Goal: Task Accomplishment & Management: Complete application form

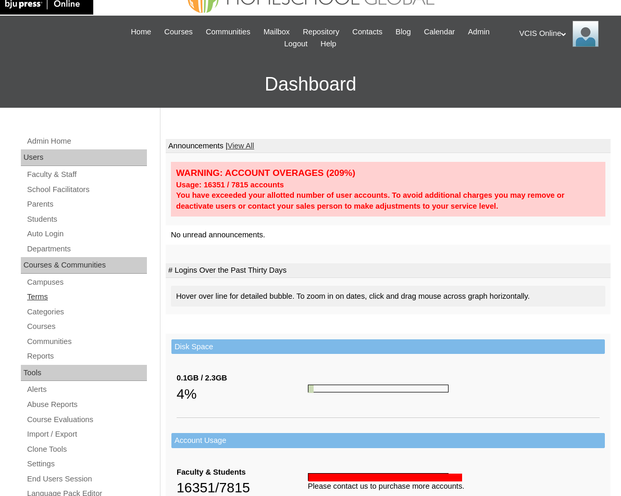
scroll to position [25, 0]
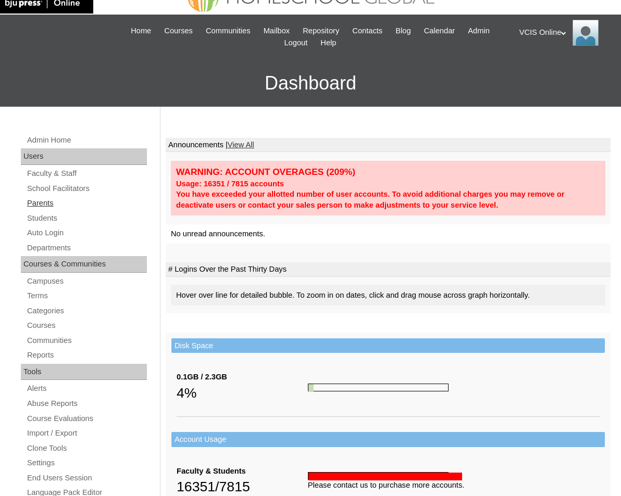
click at [71, 203] on link "Parents" at bounding box center [86, 203] width 121 height 13
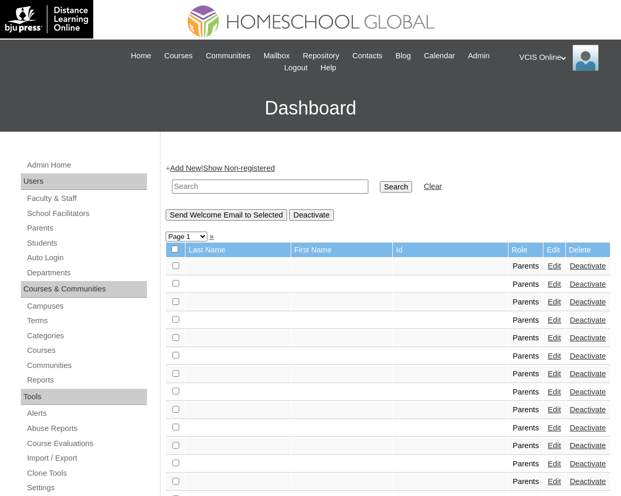
click at [215, 166] on div "+ Add New | Show Non-registered Search Clear Send Welcome Email to Selected Dea…" at bounding box center [388, 192] width 445 height 58
click at [198, 171] on link "Add New" at bounding box center [185, 168] width 31 height 8
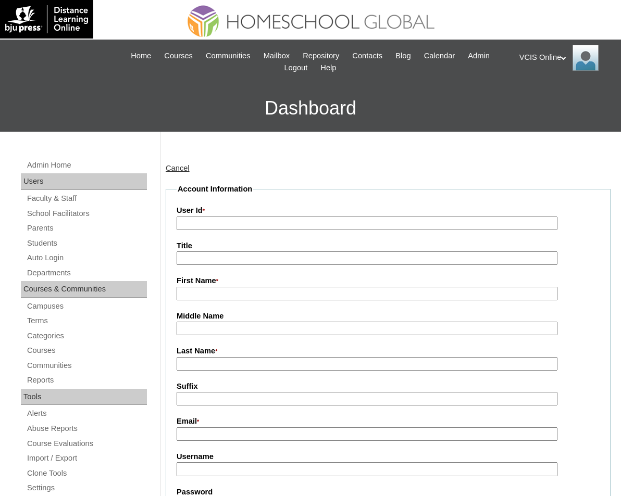
click at [412, 227] on input "User Id *" at bounding box center [367, 224] width 381 height 14
paste input "Kathleen Joy Ronquillo kaathleen1991@gmail.com VCIS007-2A-PA2025 kjronquillo202…"
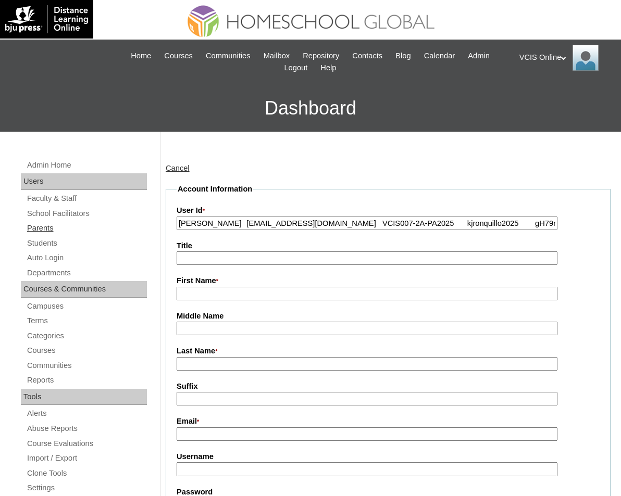
drag, startPoint x: 266, startPoint y: 226, endPoint x: 123, endPoint y: 225, distance: 143.2
type input "kaathleen1991@gmail.com VCIS007-2A-PA2025 kjronquillo2025 gH79rW"
click at [187, 291] on input "First Name *" at bounding box center [367, 294] width 381 height 14
paste input "Kathleen Joy Ronquillo"
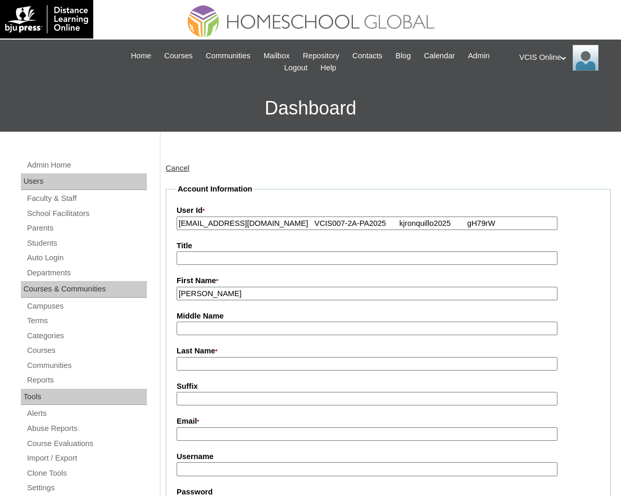
click at [249, 299] on input "Kathleen Joy Ronquillo" at bounding box center [367, 294] width 381 height 14
type input "Kathleen Joy"
click at [240, 364] on input "Last Name *" at bounding box center [367, 364] width 381 height 14
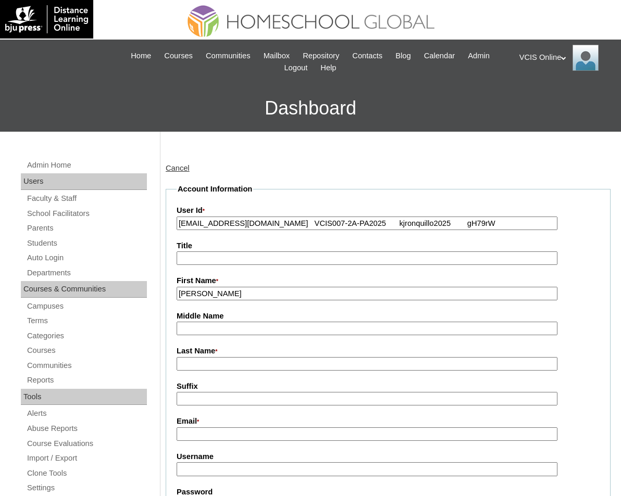
paste input "Ronquillo"
type input "Ronquillo (2025)"
drag, startPoint x: 199, startPoint y: 221, endPoint x: 307, endPoint y: 220, distance: 107.8
click at [307, 220] on input "kaathleen1991@gmail.com VCIS007-2A-PA2025 kjronquillo2025 gH79rW" at bounding box center [367, 224] width 381 height 14
type input "VCIS007-2A-PA2025 kjronquillo2025 gH79rW"
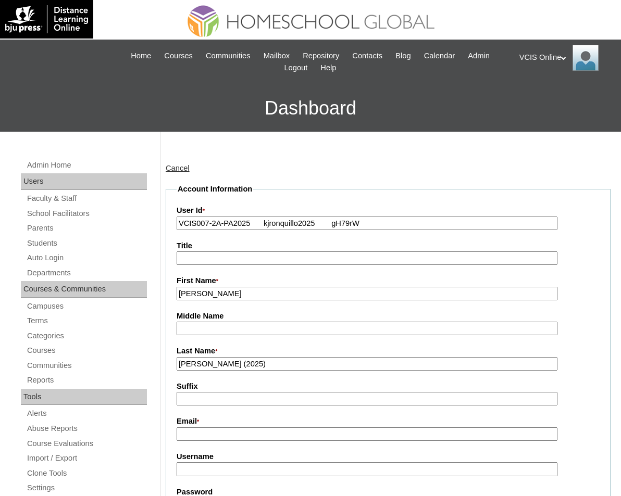
click at [231, 431] on input "Email *" at bounding box center [367, 435] width 381 height 14
paste input "kaathleen1991@gmail.com"
type input "kaathleen1991@gmail.com"
click at [279, 225] on input "VCIS007-2A-PA2025 kjronquillo2025 gH79rW" at bounding box center [367, 224] width 381 height 14
drag, startPoint x: 265, startPoint y: 224, endPoint x: 428, endPoint y: 244, distance: 164.2
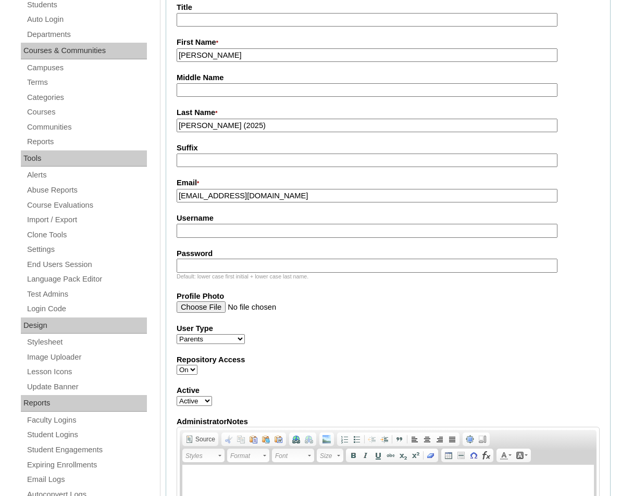
type input "VCIS007-2A-PA2025"
click at [254, 227] on input "Username" at bounding box center [367, 231] width 381 height 14
paste input "kjronquillo2025 gH79rW"
click at [254, 227] on input "kjronquillo2025 gH79rW" at bounding box center [367, 231] width 381 height 14
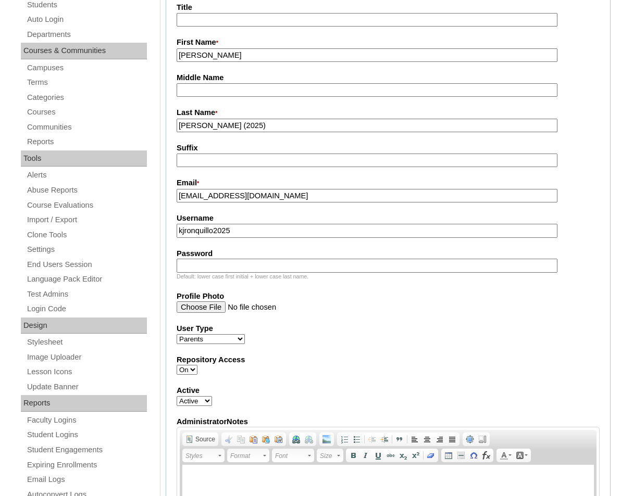
type input "kjronquillo2025"
paste input "gH79rW"
type input "gH79rW"
click at [321, 323] on fieldset "Account Information User Id * VCIS007-2A-PA2025 Title First Name * Kathleen Joy…" at bounding box center [388, 276] width 445 height 662
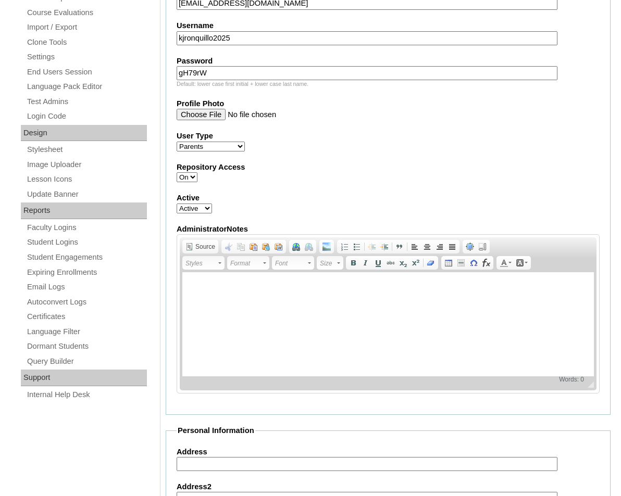
scroll to position [918, 0]
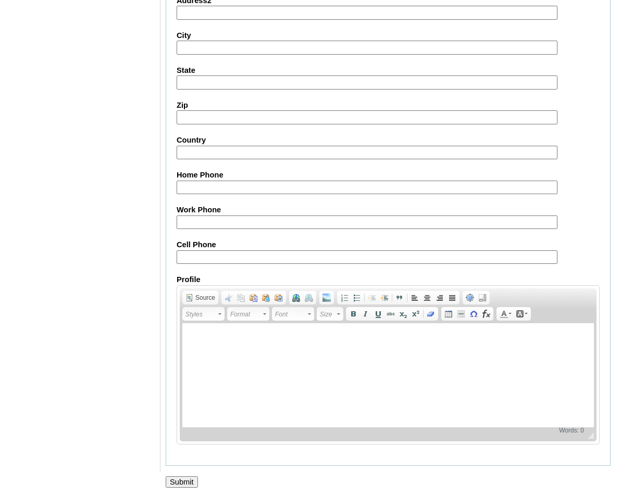
click at [184, 483] on input "Submit" at bounding box center [182, 481] width 32 height 11
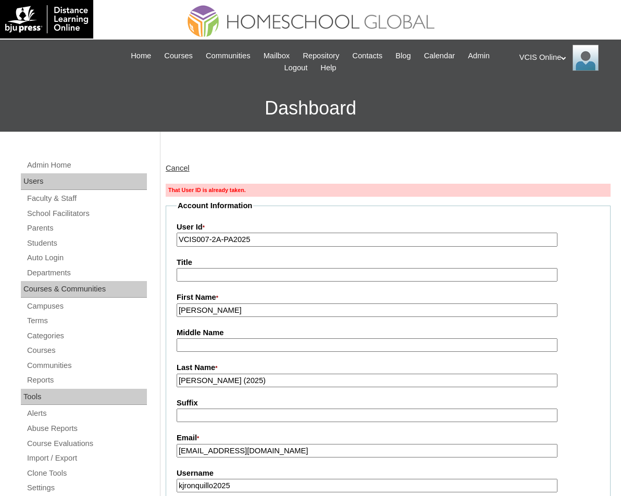
click at [209, 237] on input "VCIS007-2A-PA2025" at bounding box center [367, 240] width 381 height 14
click at [375, 246] on input "VCIS008-2A-PA2025" at bounding box center [367, 240] width 381 height 14
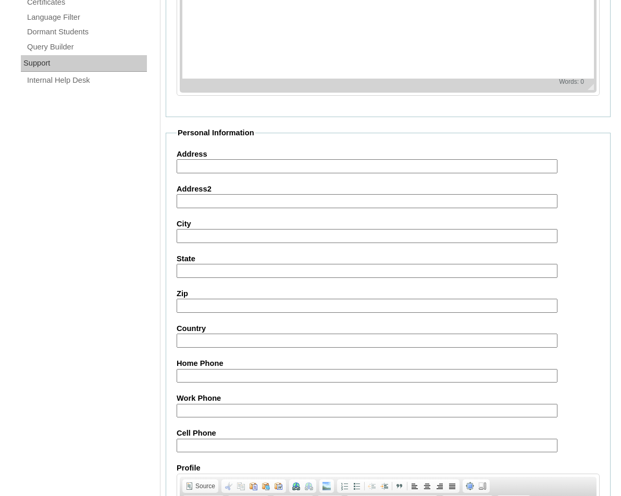
scroll to position [934, 0]
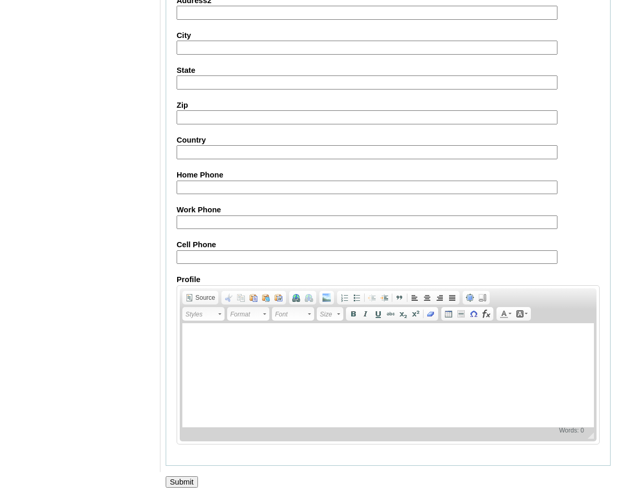
type input "VCIS008-2A-PA2025"
click at [191, 476] on input "Submit" at bounding box center [182, 481] width 32 height 11
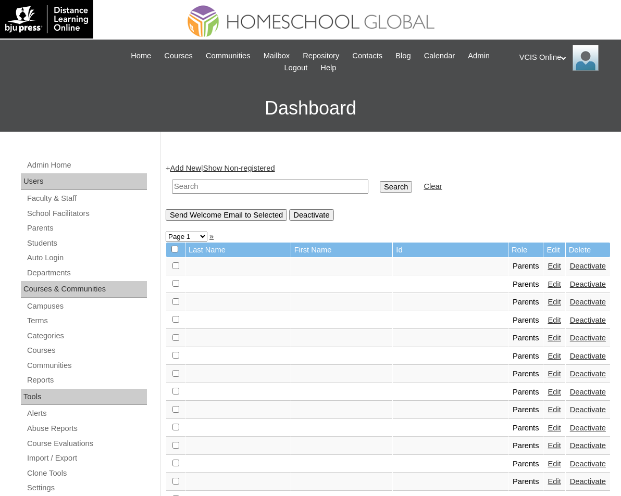
click at [278, 186] on input "text" at bounding box center [270, 187] width 196 height 14
paste input "VCIS008-2A-PA2025"
type input "VCIS008-2A-PA2025"
click at [380, 181] on input "Search" at bounding box center [396, 186] width 32 height 11
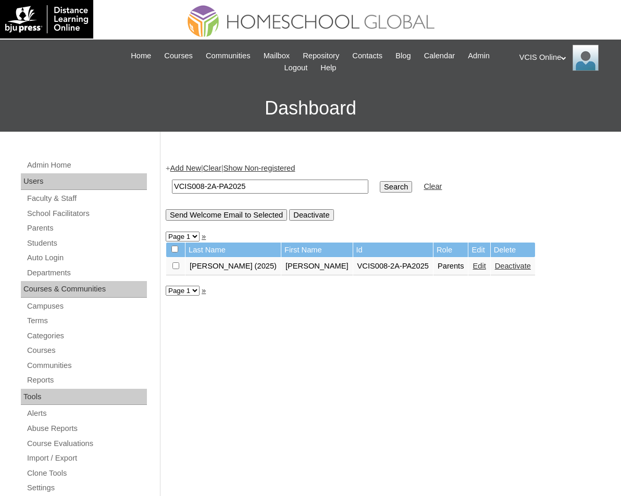
click at [200, 178] on td "VCIS008-2A-PA2025" at bounding box center [270, 186] width 207 height 24
click at [209, 191] on input "VCIS008-2A-PA2025" at bounding box center [270, 187] width 196 height 14
type input "VCIS007-2A-PA2025"
click at [380, 181] on input "Search" at bounding box center [396, 186] width 32 height 11
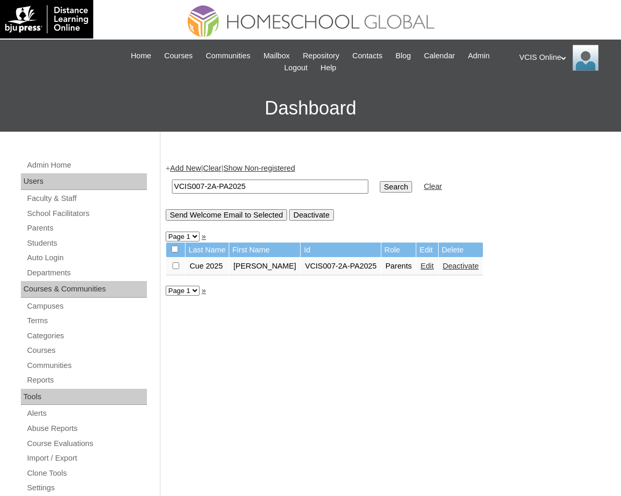
click at [190, 167] on link "Add New" at bounding box center [185, 168] width 31 height 8
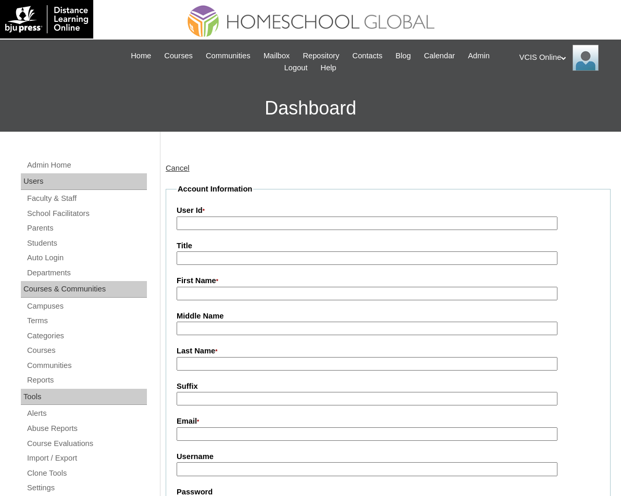
click at [235, 221] on input "User Id *" at bounding box center [367, 224] width 381 height 14
paste input "Ma. [PERSON_NAME] [EMAIL_ADDRESS][DOMAIN_NAME] VCIS009-2A-PA2025 mjsablan2025 M…"
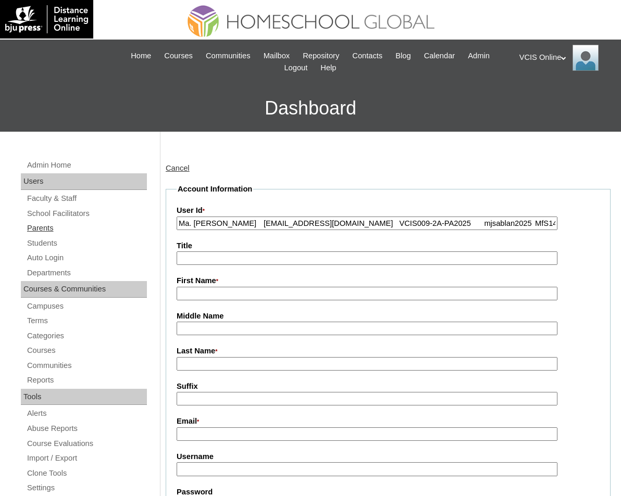
drag, startPoint x: 248, startPoint y: 225, endPoint x: 128, endPoint y: 224, distance: 120.3
type input "jesusamadduma@gmail.com VCIS009-2A-PA2025 mjsablan2025 MfS14p"
click at [218, 292] on input "First Name *" at bounding box center [367, 294] width 381 height 14
paste input "Ma. Jesusa Sablan"
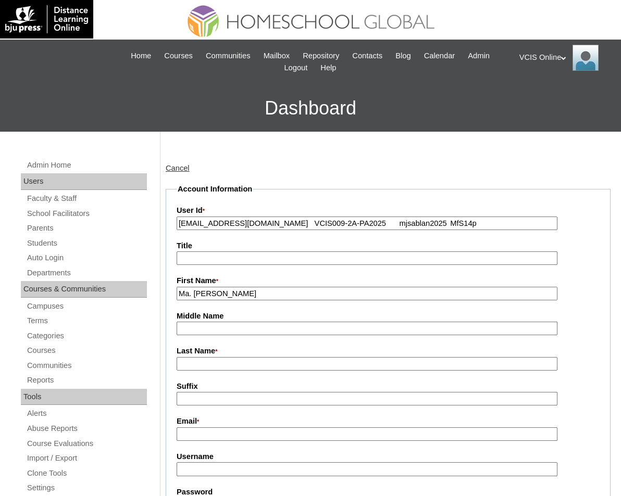
click at [235, 295] on input "Ma. Jesusa Sablan" at bounding box center [367, 294] width 381 height 14
type input "Ma. Jesusa"
paste input "[PERSON_NAME]"
type input "[PERSON_NAME]"
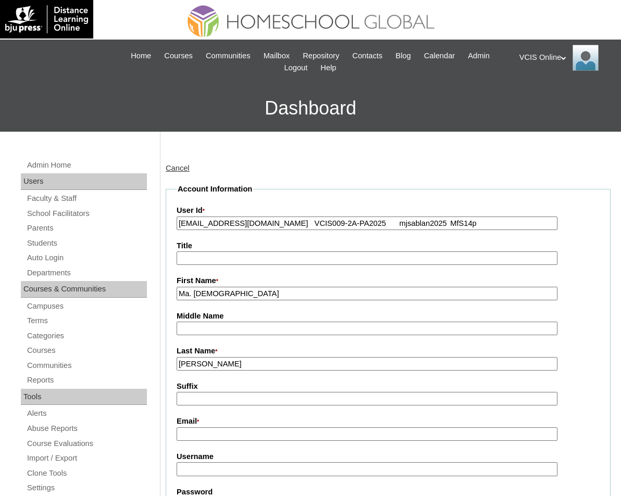
drag, startPoint x: 199, startPoint y: 224, endPoint x: 310, endPoint y: 224, distance: 110.9
click at [310, 224] on input "jesusamadduma@gmail.com VCIS009-2A-PA2025 mjsablan2025 MfS14p" at bounding box center [367, 224] width 381 height 14
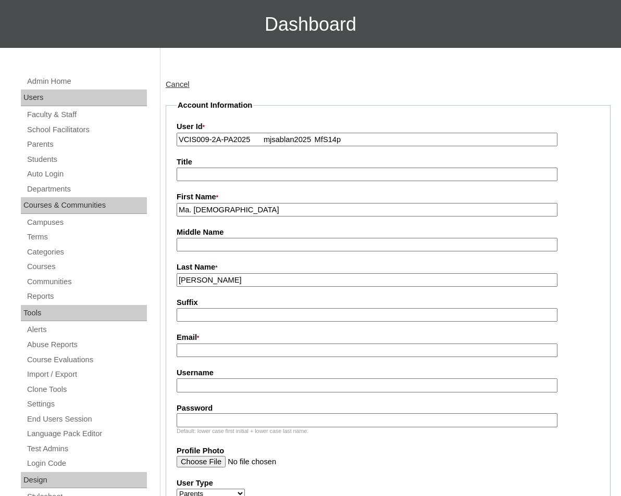
scroll to position [93, 0]
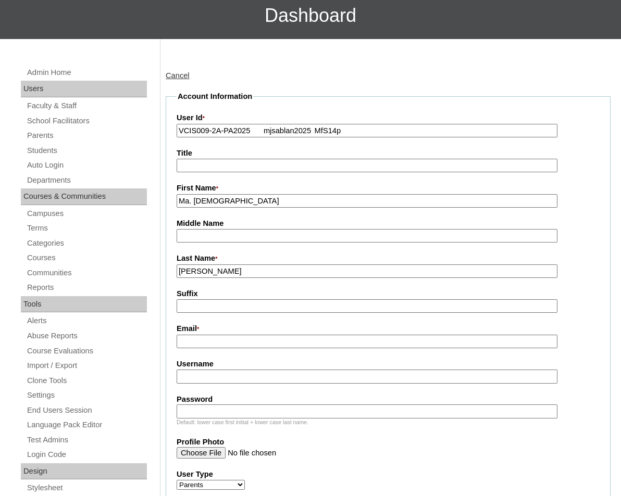
type input "VCIS009-2A-PA2025 mjsablan2025 MfS14p"
click at [344, 338] on input "Email *" at bounding box center [367, 342] width 381 height 14
paste input "[EMAIL_ADDRESS][DOMAIN_NAME]"
type input "[EMAIL_ADDRESS][DOMAIN_NAME]"
click at [300, 250] on fieldset "Account Information User Id * VCIS009-2A-PA2025 mjsablan2025 MfS14p Title First…" at bounding box center [388, 422] width 445 height 662
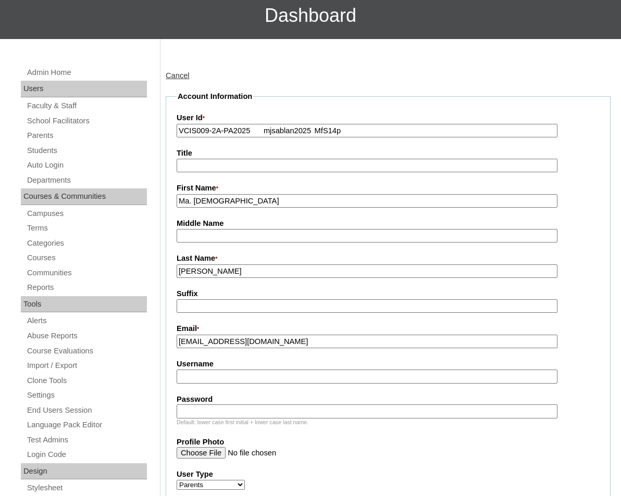
click at [268, 127] on input "VCIS009-2A-PA2025 mjsablan2025 MfS14p" at bounding box center [367, 131] width 381 height 14
type input "VCIS009-2A-PA2025 MfS14p"
click at [253, 380] on input "Username" at bounding box center [367, 377] width 381 height 14
paste input "mjsablan2025"
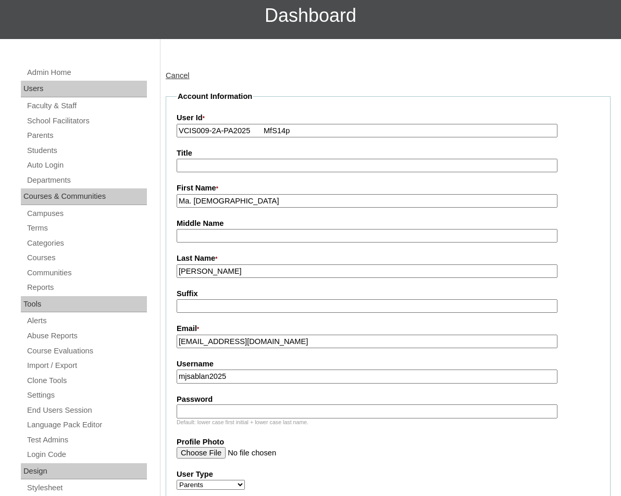
type input "mjsablan2025"
click at [279, 127] on input "VCIS009-2A-PA2025 MfS14p" at bounding box center [367, 131] width 381 height 14
type input "VCIS009-2A-PA2025"
click at [231, 419] on div "Default: lower case first initial + lower case last name." at bounding box center [388, 423] width 423 height 8
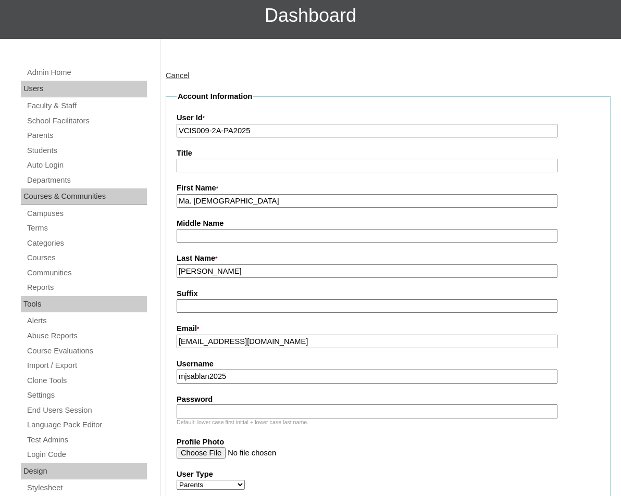
click at [230, 413] on input "Password" at bounding box center [367, 412] width 381 height 14
paste input "MfS14p"
type input "MfS14p"
click at [212, 283] on fieldset "Account Information User Id * VCIS009-2A-PA2025 Title First Name * Ma. Jesusa M…" at bounding box center [388, 422] width 445 height 662
click at [219, 311] on input "Suffix" at bounding box center [367, 306] width 381 height 14
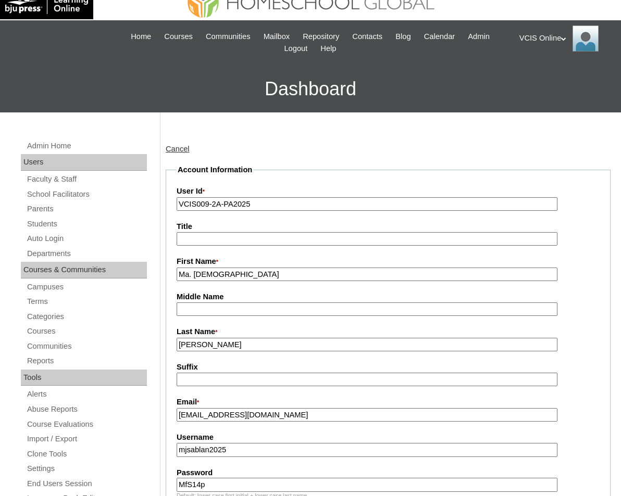
scroll to position [27, 0]
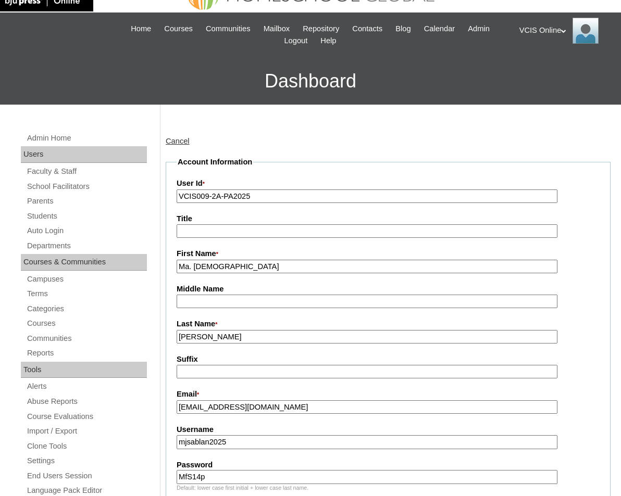
click at [215, 235] on input "Title" at bounding box center [367, 231] width 381 height 14
click at [210, 298] on input "Middle Name" at bounding box center [367, 302] width 381 height 14
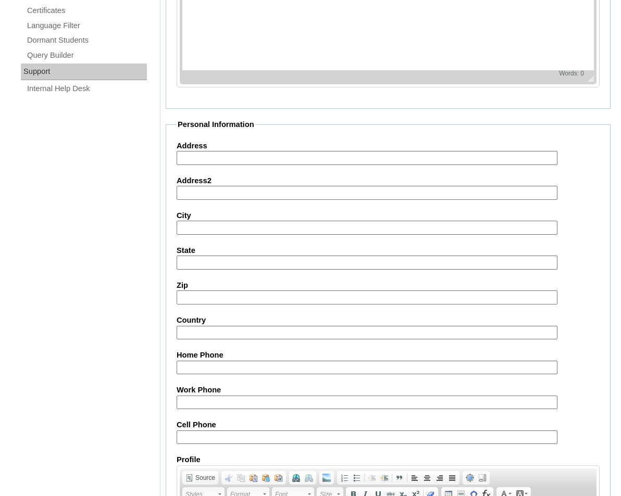
scroll to position [918, 0]
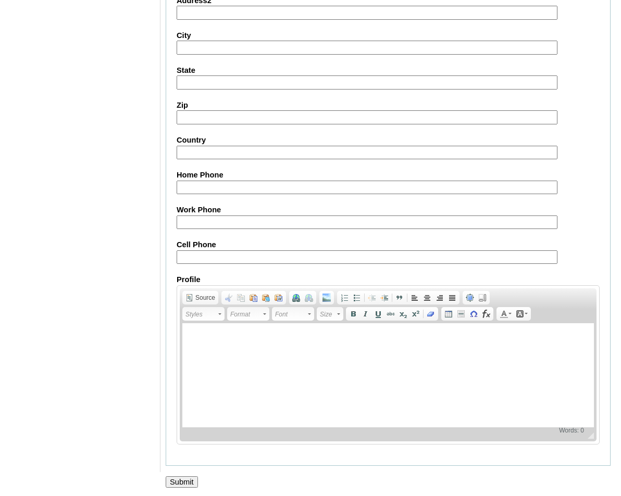
click at [189, 479] on input "Submit" at bounding box center [182, 481] width 32 height 11
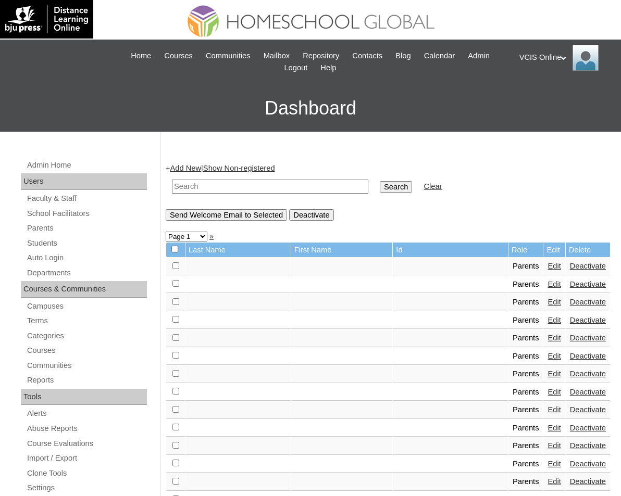
click at [277, 179] on td at bounding box center [270, 186] width 207 height 24
click at [281, 186] on input "text" at bounding box center [270, 187] width 196 height 14
paste input "VCIS009-2A-PA2025"
type input "VCIS009-2A-PA2025"
click at [380, 181] on input "Search" at bounding box center [396, 186] width 32 height 11
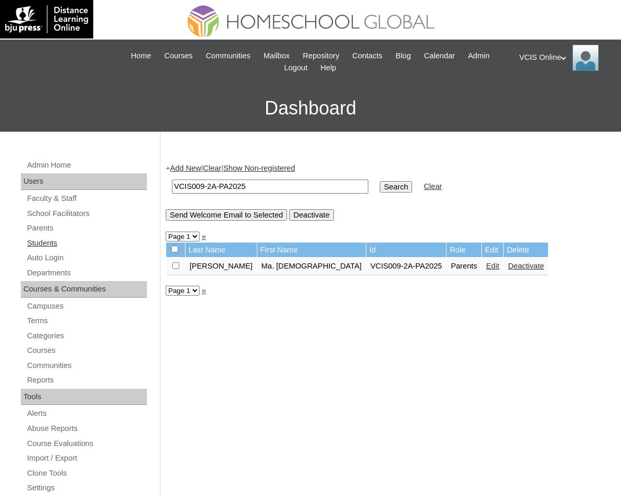
click at [60, 240] on link "Students" at bounding box center [86, 243] width 121 height 13
click at [486, 263] on link "Edit" at bounding box center [492, 266] width 13 height 8
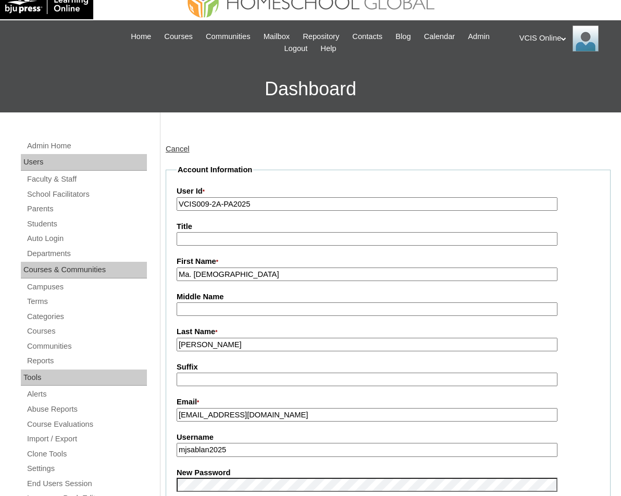
scroll to position [31, 0]
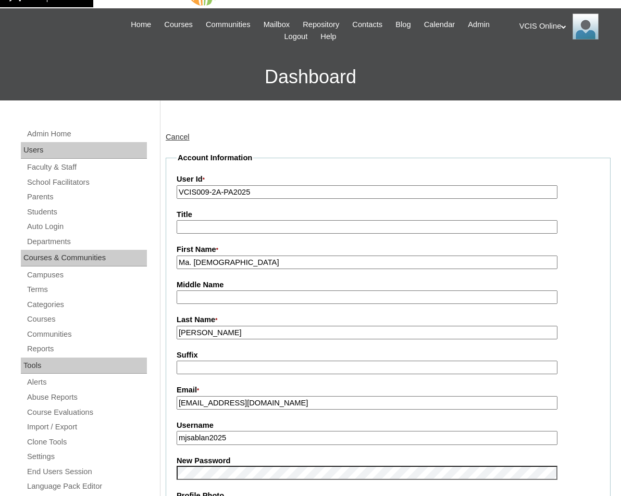
click at [283, 338] on input "[PERSON_NAME]" at bounding box center [367, 333] width 381 height 14
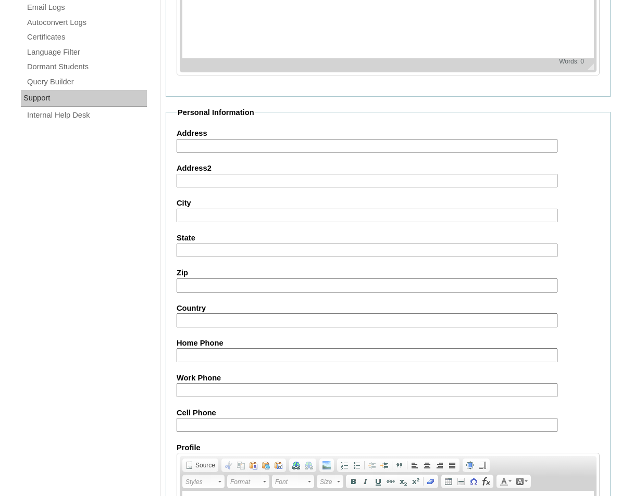
scroll to position [880, 0]
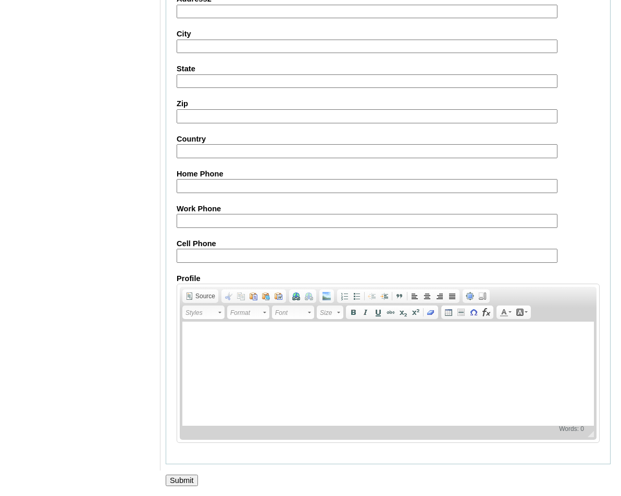
type input "[PERSON_NAME] (2025)"
click at [191, 475] on input "Submit" at bounding box center [182, 480] width 32 height 11
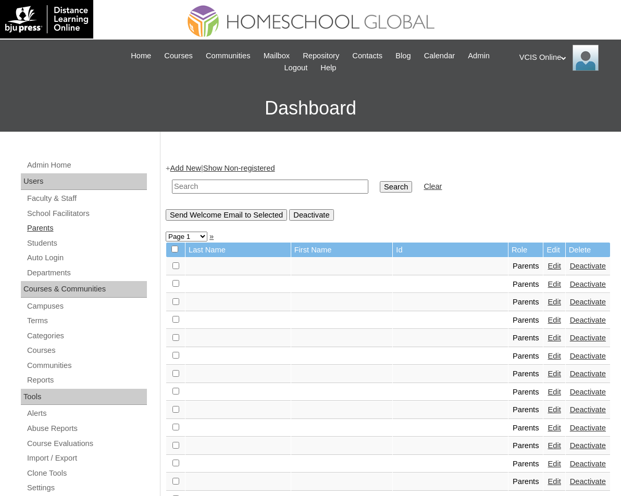
click at [47, 233] on link "Parents" at bounding box center [86, 228] width 121 height 13
click at [198, 173] on div "+ Add New | Show Non-registered Search Clear Send Welcome Email to Selected Dea…" at bounding box center [388, 192] width 445 height 58
click at [191, 169] on link "Add New" at bounding box center [185, 168] width 31 height 8
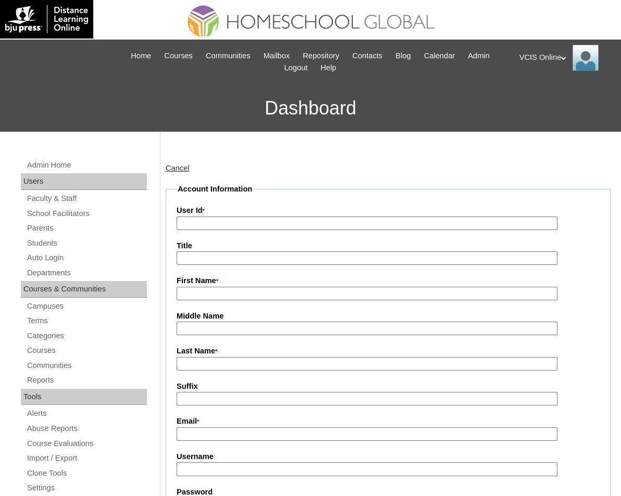
click at [212, 225] on input "User Id *" at bounding box center [367, 224] width 381 height 14
paste input "Ada Arleen Lapid Ronquillo ada.ronquillo2025 oJLgYr aaronquillo.student@vcis.ed…"
type input "Ada Arleen Lapid Ronquillo ada.ronquillo2025 oJLgYr aaronquillo.student@vcis.ed…"
click at [253, 223] on input "Ada Arleen Lapid Ronquillo ada.ronquillo2025 oJLgYr aaronquillo.student@vcis.ed…" at bounding box center [367, 224] width 381 height 14
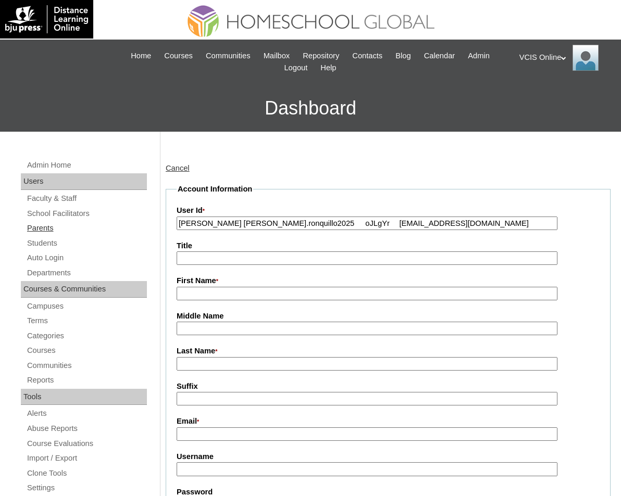
drag, startPoint x: 280, startPoint y: 224, endPoint x: 121, endPoint y: 224, distance: 158.8
type input "ada.ronquillo2025 oJLgYr aaronquillo.student@vcis.edu.ph"
click at [202, 289] on input "First Name *" at bounding box center [367, 294] width 381 height 14
paste input "Ada Arleen Lapid Ronquillo"
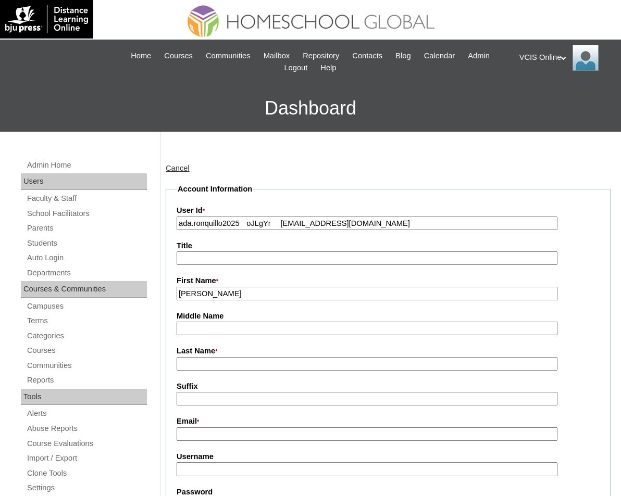
click at [262, 296] on input "Ada Arleen Lapid Ronquillo" at bounding box center [367, 294] width 381 height 14
type input "Ada Arleen Lapid"
click at [231, 370] on input "Last Name *" at bounding box center [367, 364] width 381 height 14
paste input "[PERSON_NAME]"
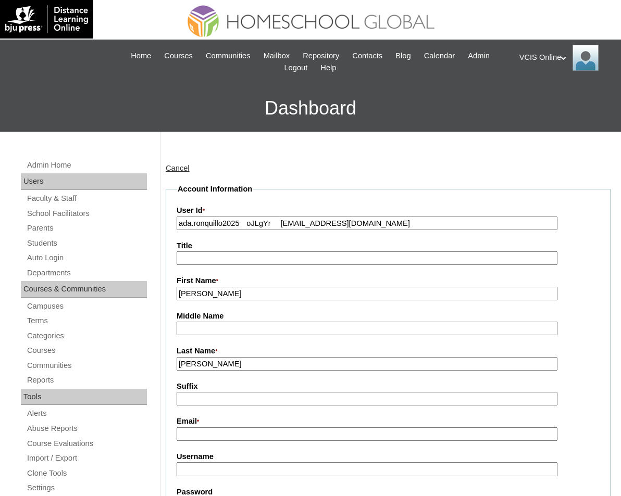
type input "Ronquillo"
click at [229, 294] on input "Ada Arleen Lapid" at bounding box center [367, 294] width 381 height 14
type input "Ada Arleen"
paste input "Lapid"
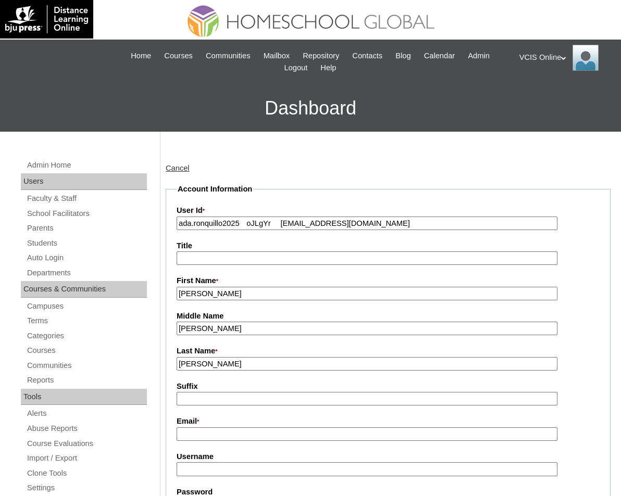
type input "Lapid"
click at [272, 228] on input "ada.ronquillo2025 oJLgYr aaronquillo.student@vcis.edu.ph" at bounding box center [367, 224] width 381 height 14
click at [279, 225] on input "ada.ronquillo2025 oJLgYr aaronquillo.student@vcis.edu.ph" at bounding box center [367, 224] width 381 height 14
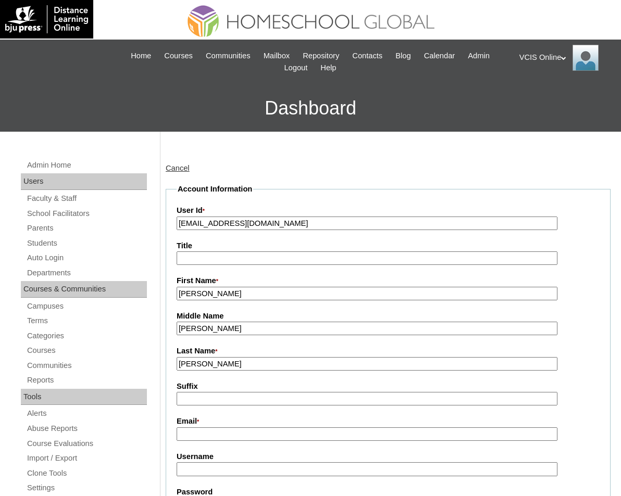
type input "aaronquillo.student@vcis.edu.ph"
click at [257, 469] on input "Username" at bounding box center [367, 469] width 381 height 14
paste input "ada.ronquillo2025 oJLgYr"
click at [273, 472] on input "ada.ronquillo2025 oJLgYr" at bounding box center [367, 469] width 381 height 14
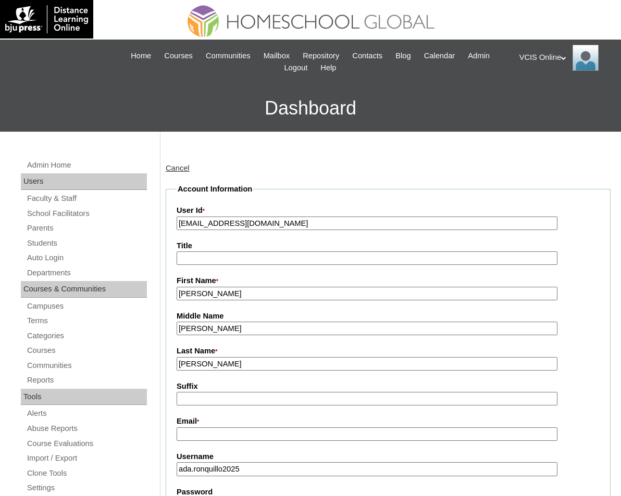
type input "ada.ronquillo2025"
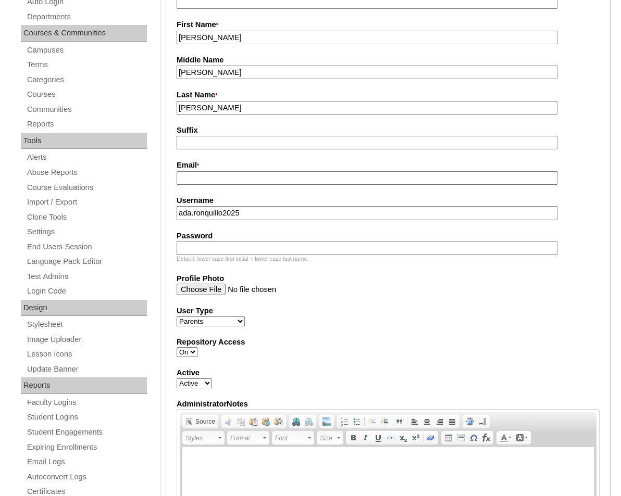
paste input "oJLgYr"
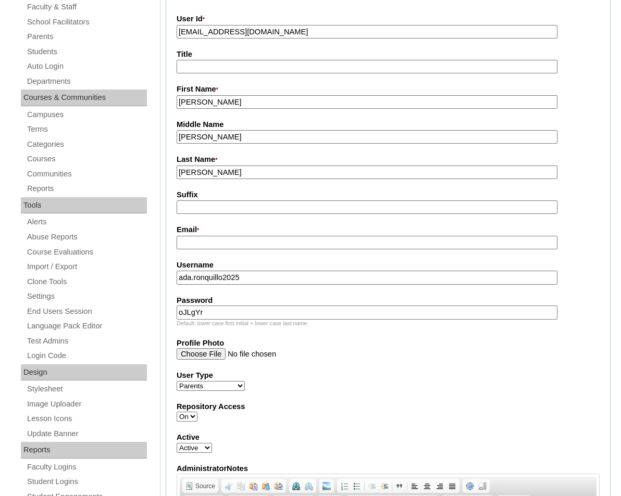
scroll to position [140, 0]
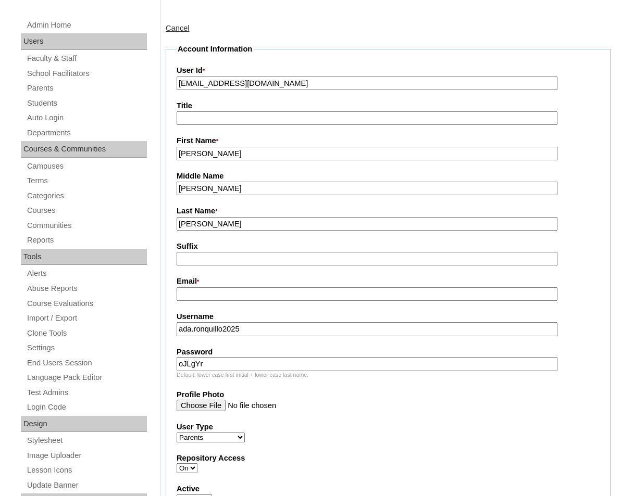
type input "oJLgYr"
drag, startPoint x: 335, startPoint y: 80, endPoint x: 200, endPoint y: 83, distance: 135.4
click at [200, 83] on input "aaronquillo.student@vcis.edu.ph" at bounding box center [367, 84] width 381 height 14
click at [223, 297] on input "Email *" at bounding box center [367, 294] width 381 height 14
paste input "aaronquillo.student@vcis.edu.ph"
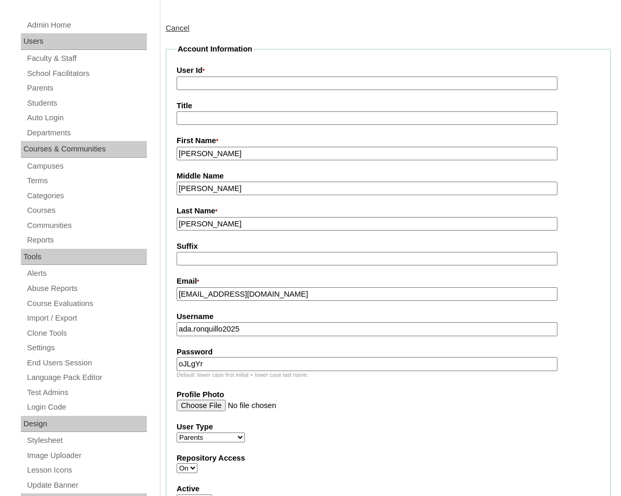
type input "aaronquillo.student@vcis.edu.ph"
click at [231, 267] on fieldset "Account Information User Id * Title First Name * Ada Arleen Middle Name Lapid L…" at bounding box center [388, 375] width 445 height 662
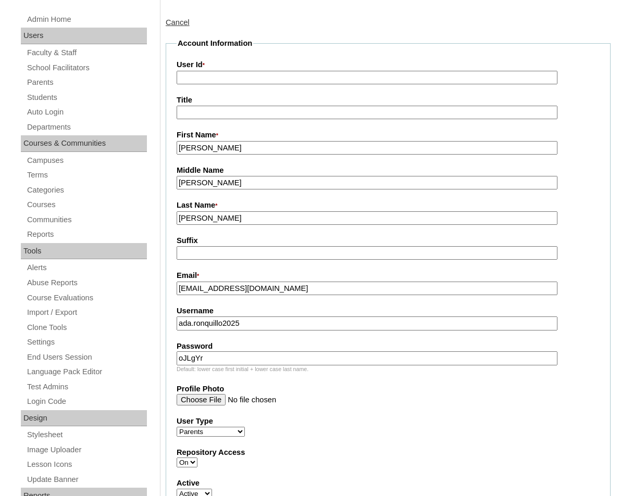
scroll to position [40, 0]
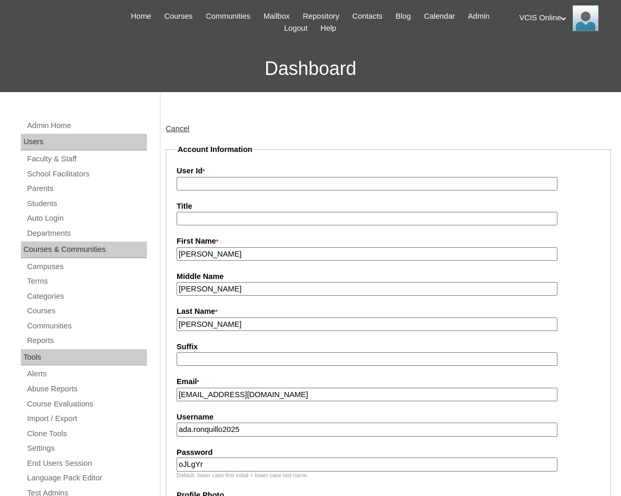
click at [366, 183] on input "User Id *" at bounding box center [367, 184] width 381 height 14
paste input "VCIS008-2A-SA2025"
type input "VCIS008-2A-SA2025"
click at [361, 145] on fieldset "Account Information User Id * VCIS008-2A-SA2025 Title First Name * Ada Arleen M…" at bounding box center [388, 475] width 445 height 662
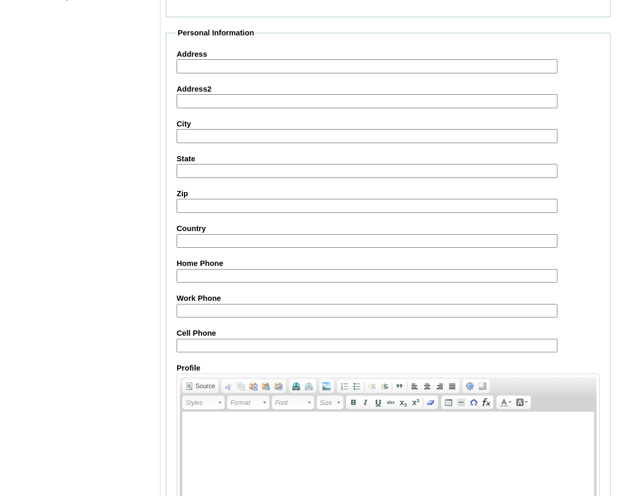
scroll to position [918, 0]
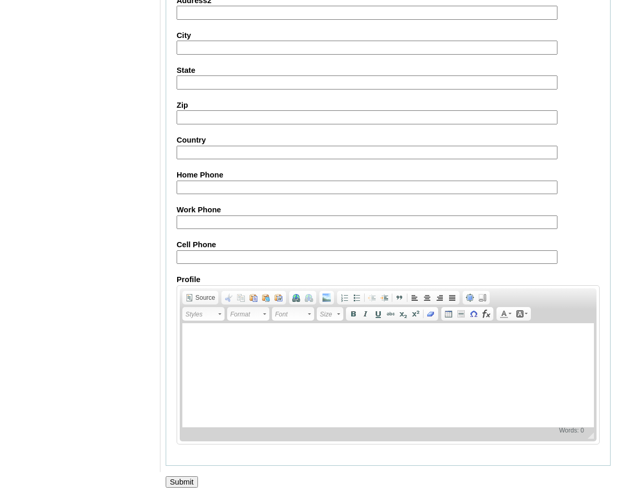
click at [195, 479] on input "Submit" at bounding box center [182, 481] width 32 height 11
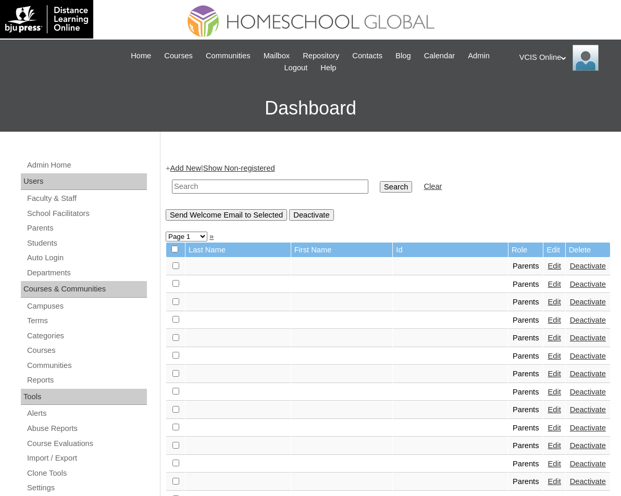
click at [266, 200] on div "+ Add New | Show Non-registered Search Clear Send Welcome Email to Selected Dea…" at bounding box center [388, 192] width 445 height 58
click at [238, 191] on input "text" at bounding box center [270, 187] width 196 height 14
paste input "VCIS008-2A-SA2025"
type input "VCIS008-2A-SA2025"
click at [380, 181] on input "Search" at bounding box center [396, 186] width 32 height 11
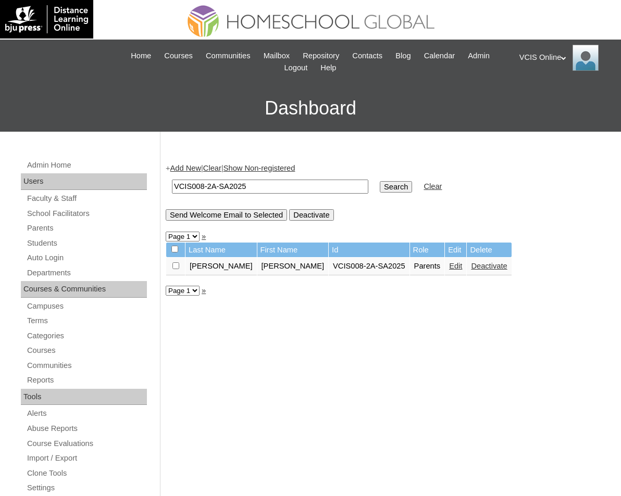
click at [449, 269] on link "Edit" at bounding box center [455, 266] width 13 height 8
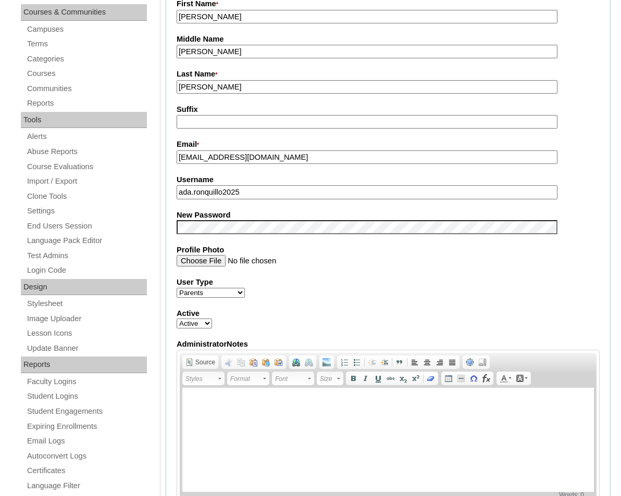
scroll to position [284, 0]
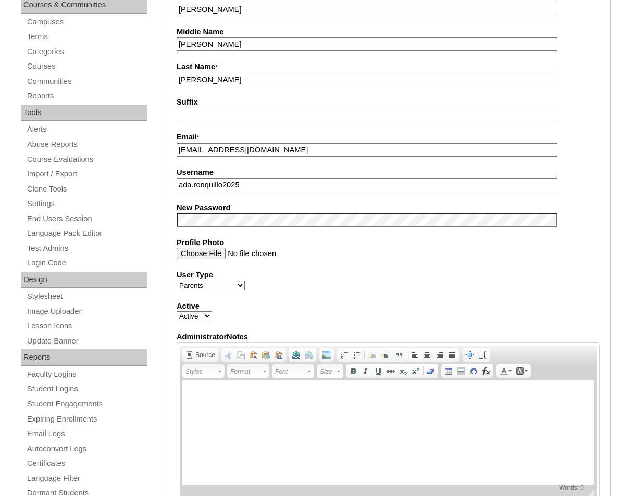
click at [397, 207] on label "New Password" at bounding box center [388, 208] width 423 height 11
click at [396, 175] on label "Username" at bounding box center [388, 172] width 423 height 11
click at [396, 178] on input "ada.ronquillo2025" at bounding box center [367, 185] width 381 height 14
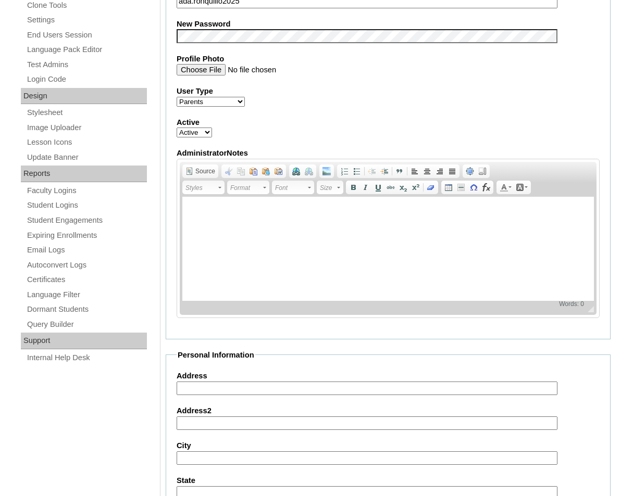
scroll to position [338, 0]
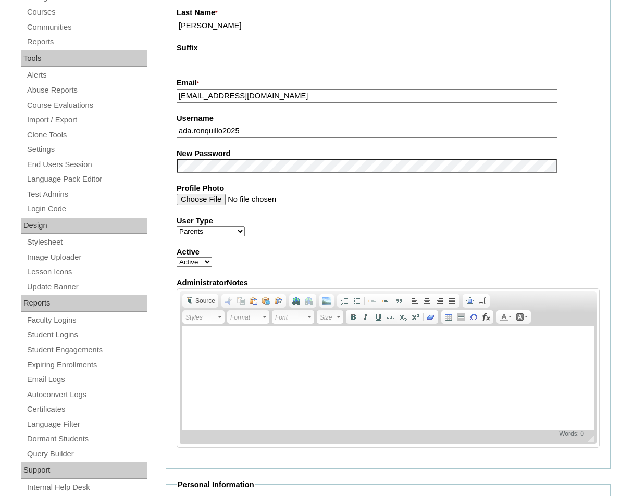
click at [227, 229] on select "Faculty Staff Student Parents School Facilitators" at bounding box center [211, 232] width 68 height 10
select select "Student"
click at [177, 227] on select "Faculty Staff Student Parents School Facilitators" at bounding box center [211, 232] width 68 height 10
click at [353, 256] on label "Active" at bounding box center [388, 252] width 423 height 11
click at [212, 257] on select "Active Inactive" at bounding box center [194, 262] width 35 height 10
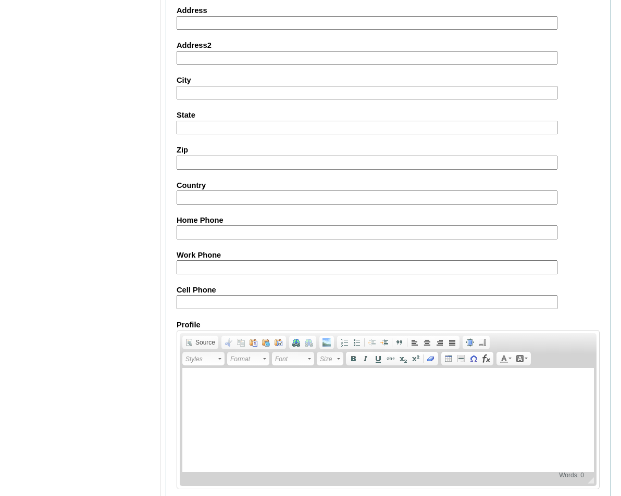
scroll to position [880, 0]
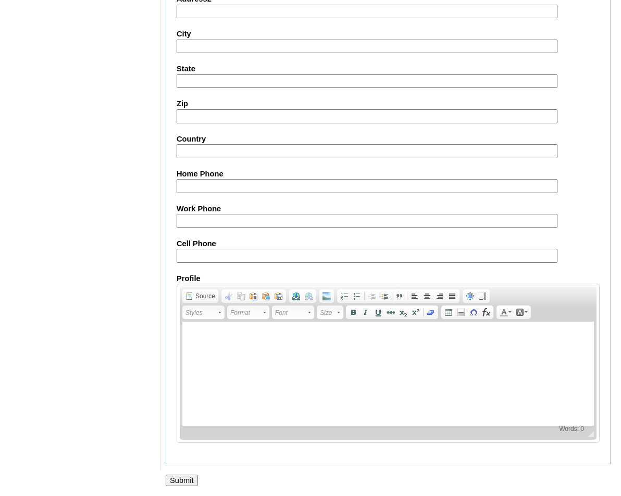
click at [191, 480] on input "Submit" at bounding box center [182, 480] width 32 height 11
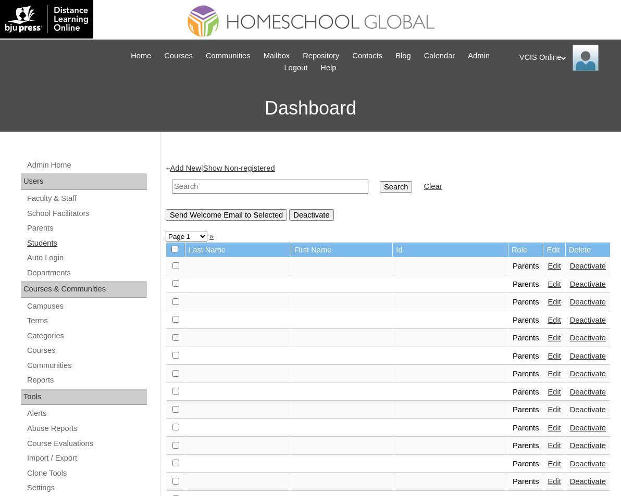
click at [82, 238] on link "Students" at bounding box center [86, 243] width 121 height 13
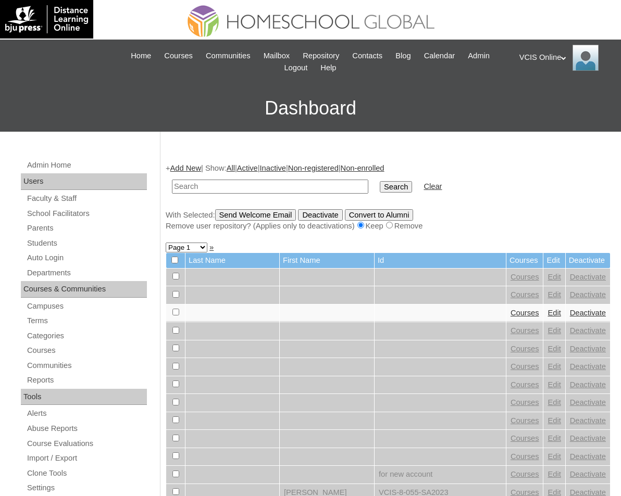
paste input "VCIS008-2A-SA2025"
type input "VCIS008-2A-SA2025"
click at [380, 181] on input "Search" at bounding box center [396, 186] width 32 height 11
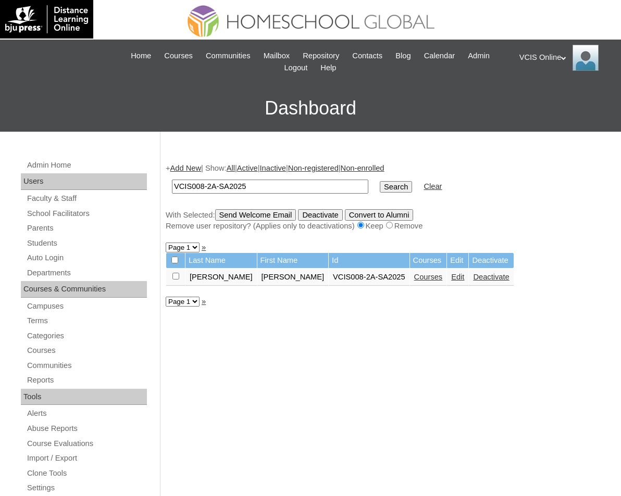
click at [451, 277] on link "Edit" at bounding box center [457, 277] width 13 height 8
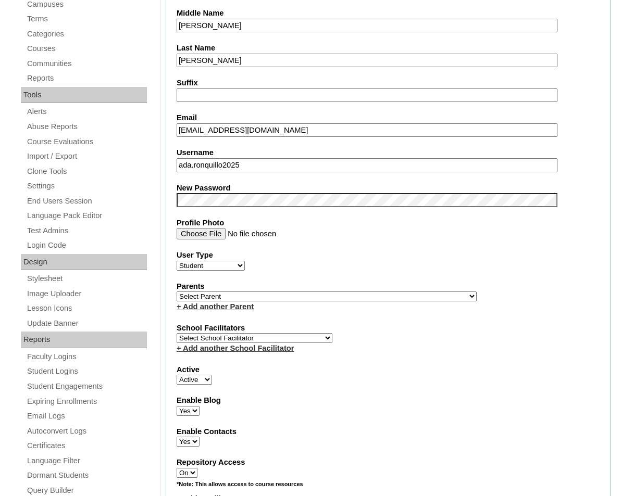
scroll to position [303, 0]
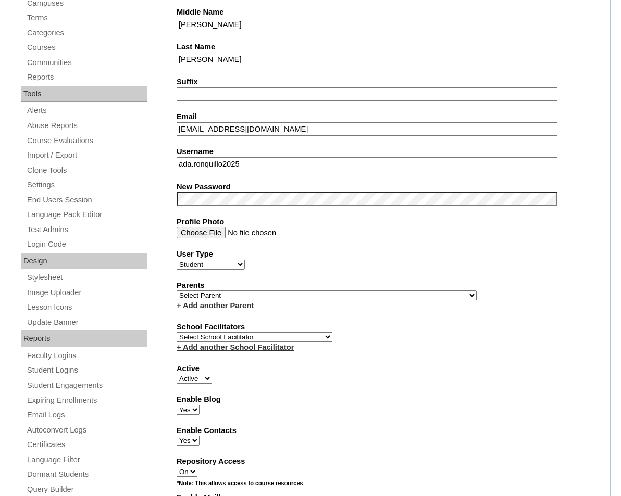
click at [317, 291] on span "Select Parent , , , , , , , , , , , , , , , , , , , , , , , , , , , , , , , , ,…" at bounding box center [327, 295] width 300 height 8
click at [318, 291] on select "Select Parent , , , , , , , , , , , , , , , , , , , , , , , , , , , , , , , , ,…" at bounding box center [327, 296] width 300 height 10
click at [272, 291] on select "Select Parent , , , , , , , , , , , , , , , , , , , , , , , , , , , , , , , , ,…" at bounding box center [327, 296] width 300 height 10
select select "43458"
click at [177, 291] on select "Select Parent , , , , , , , , , , , , , , , , , , , , , , , , , , , , , , , , ,…" at bounding box center [327, 296] width 300 height 10
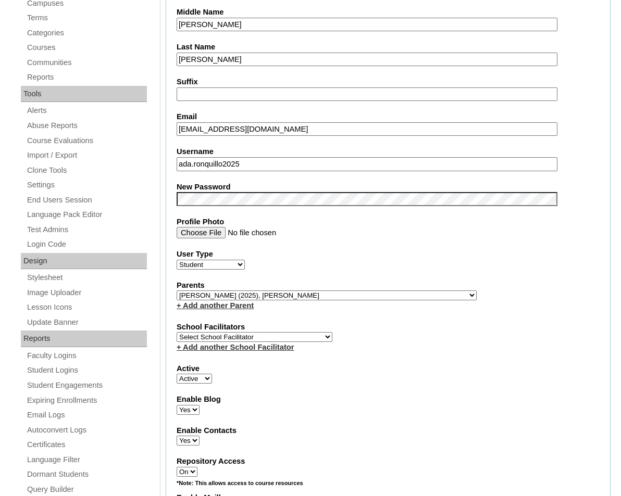
click at [259, 333] on select "Select School Facilitator Norman Añain Ruffa Abadijas Mary Abella Gloryfe Abion…" at bounding box center [255, 337] width 156 height 10
select select "41781"
click at [177, 332] on select "Select School Facilitator Norman Añain Ruffa Abadijas Mary Abella Gloryfe Abion…" at bounding box center [255, 337] width 156 height 10
click at [383, 381] on fieldset "Account Information User Id VCIS008-2A-SA2025 Title First Name Ada Arleen Middl…" at bounding box center [388, 298] width 445 height 834
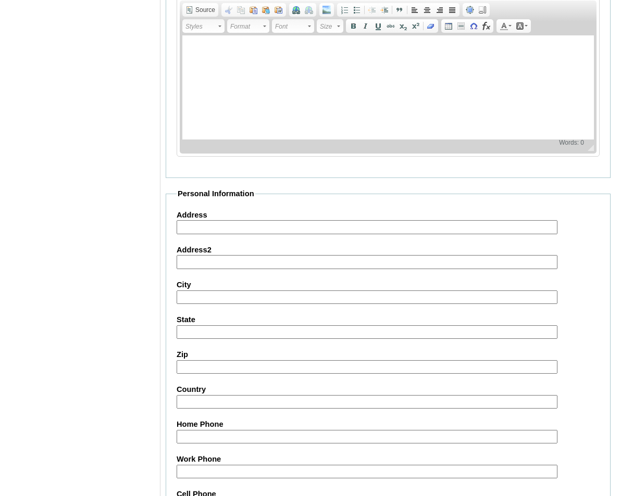
scroll to position [1085, 0]
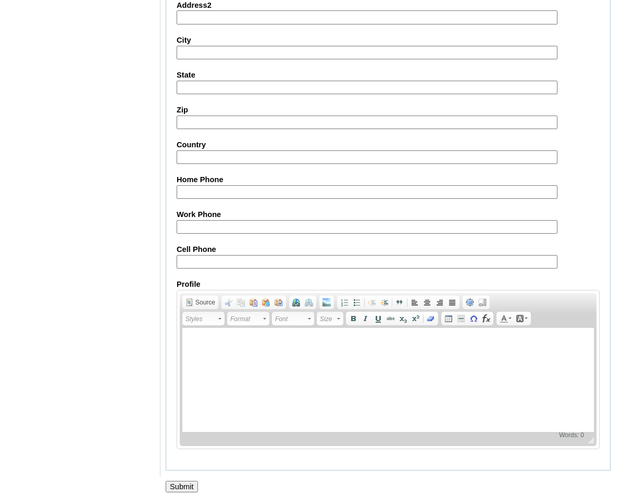
click at [179, 484] on input "Submit" at bounding box center [182, 486] width 32 height 11
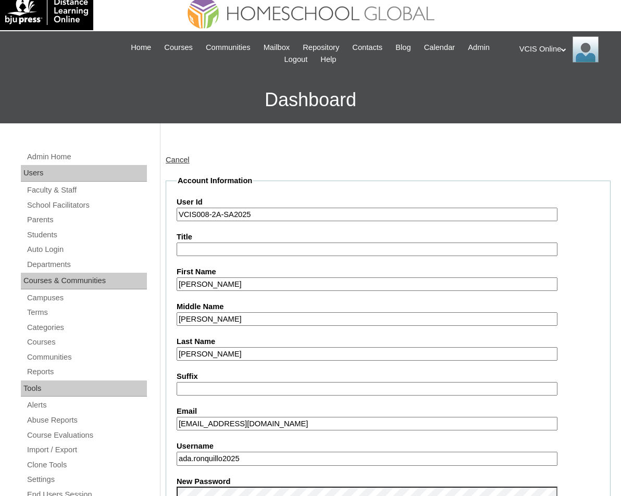
scroll to position [0, 0]
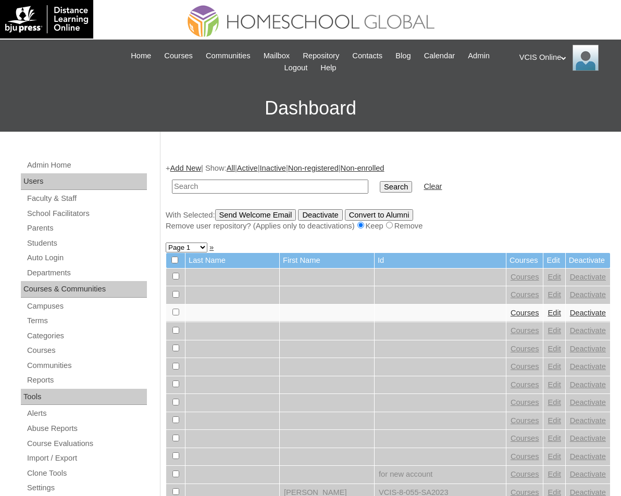
click at [196, 171] on link "Add New" at bounding box center [185, 168] width 31 height 8
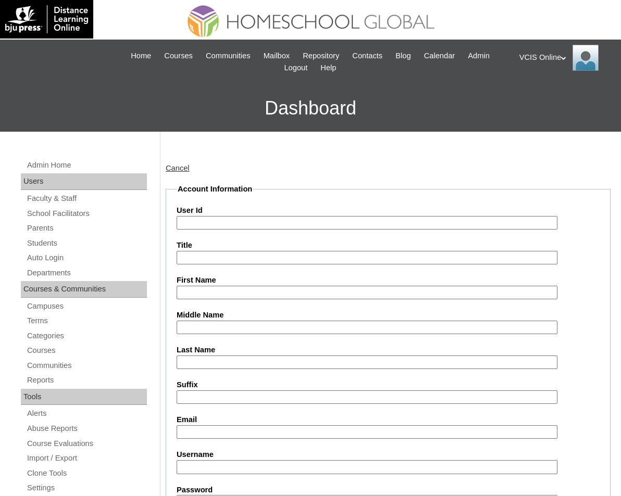
click at [212, 228] on input "User Id" at bounding box center [367, 223] width 381 height 14
paste input "[PERSON_NAME] [PERSON_NAME] Madduma VCIS009-2A-SA2025 [PERSON_NAME].madduma2025…"
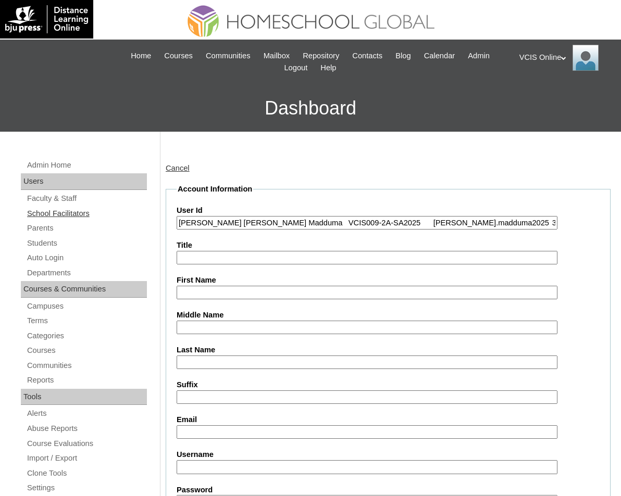
drag, startPoint x: 296, startPoint y: 222, endPoint x: 80, endPoint y: 206, distance: 216.2
type input "VCIS009-2A-SA2025 [PERSON_NAME].madduma2025 35JmsW"
click at [214, 288] on input "First Name" at bounding box center [367, 293] width 381 height 14
paste input "[PERSON_NAME] [PERSON_NAME] Madduma"
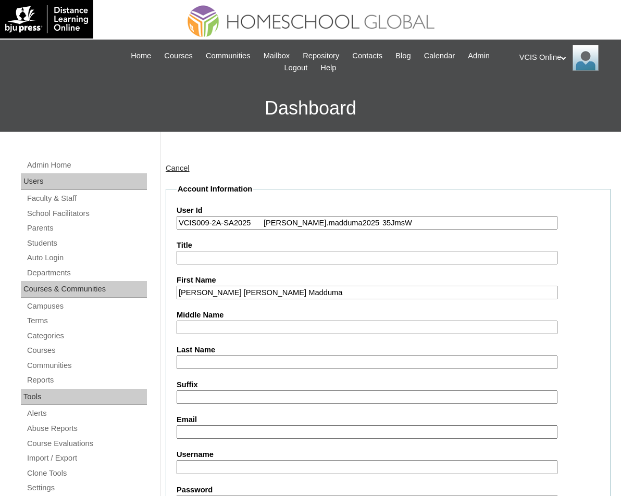
click at [277, 292] on input "[PERSON_NAME] [PERSON_NAME] Madduma" at bounding box center [367, 293] width 381 height 14
type input "[PERSON_NAME] [PERSON_NAME]"
click at [256, 356] on input "Last Name" at bounding box center [367, 363] width 381 height 14
paste input "Madduma"
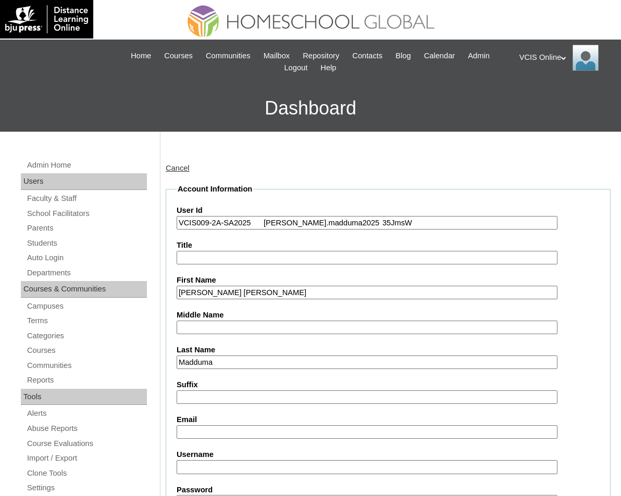
type input "Madduma"
click at [247, 290] on input "[PERSON_NAME] [PERSON_NAME]" at bounding box center [367, 293] width 381 height 14
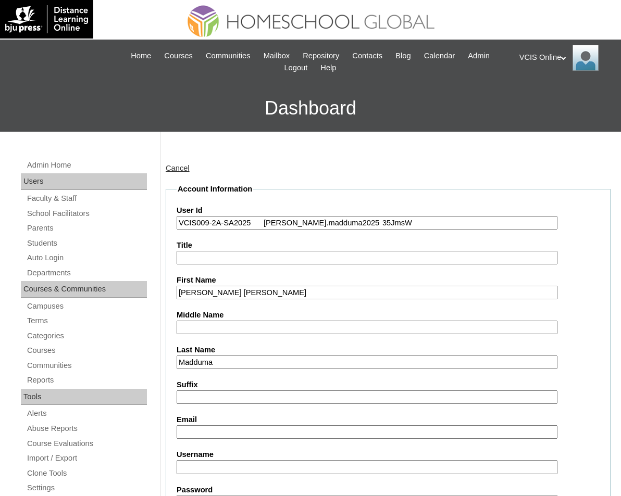
click at [247, 290] on input "[PERSON_NAME] [PERSON_NAME]" at bounding box center [367, 293] width 381 height 14
type input "[PERSON_NAME]"
paste input "[PERSON_NAME]"
type input "[PERSON_NAME]"
drag, startPoint x: 197, startPoint y: 222, endPoint x: 112, endPoint y: 208, distance: 86.6
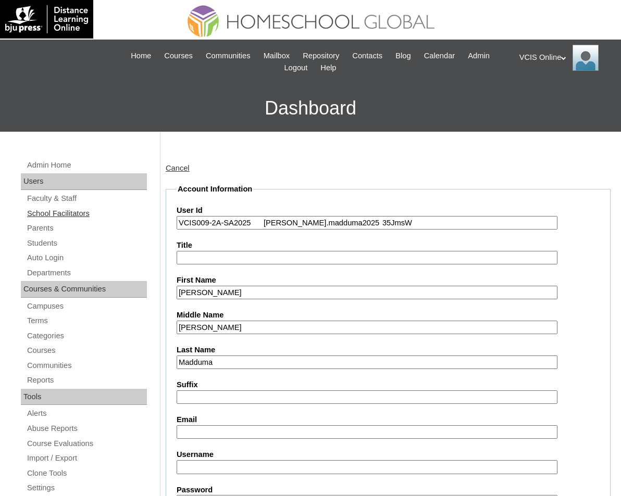
drag, startPoint x: 266, startPoint y: 226, endPoint x: 448, endPoint y: 298, distance: 196.6
drag, startPoint x: 394, startPoint y: 222, endPoint x: 265, endPoint y: 225, distance: 129.7
click at [265, 225] on input "VCIS009-2A-SA2025 [PERSON_NAME].madduma2025 35JmsW" at bounding box center [367, 223] width 381 height 14
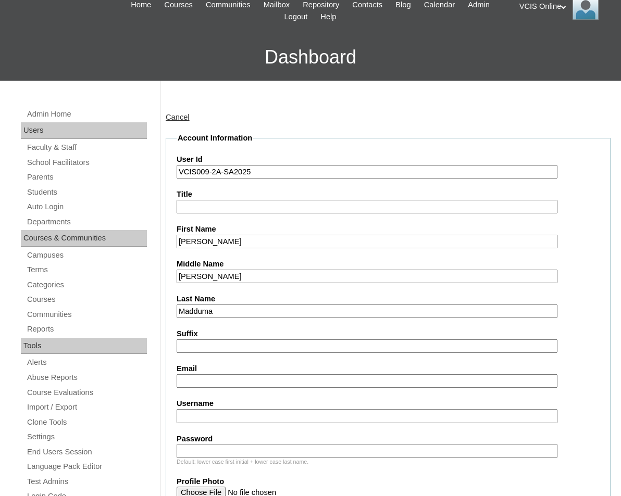
scroll to position [140, 0]
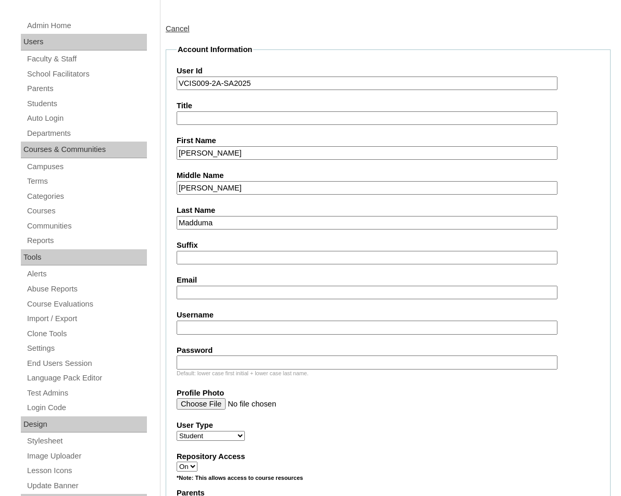
type input "VCIS009-2A-SA2025"
click at [248, 322] on input "Username" at bounding box center [367, 328] width 381 height 14
paste input "[PERSON_NAME].madduma2025 35JmsW"
click at [273, 329] on input "[PERSON_NAME].madduma2025 35JmsW" at bounding box center [367, 328] width 381 height 14
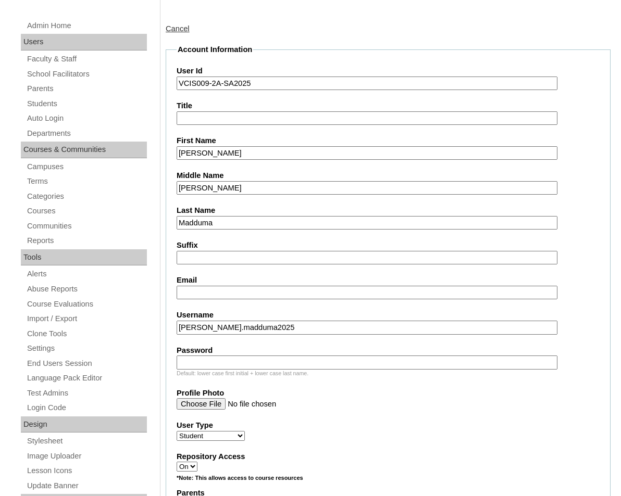
type input "[PERSON_NAME].madduma2025"
click at [249, 359] on input "Password" at bounding box center [367, 363] width 381 height 14
paste input "35JmsW"
type input "35JmsW"
click at [342, 409] on input "Profile Photo" at bounding box center [367, 403] width 381 height 11
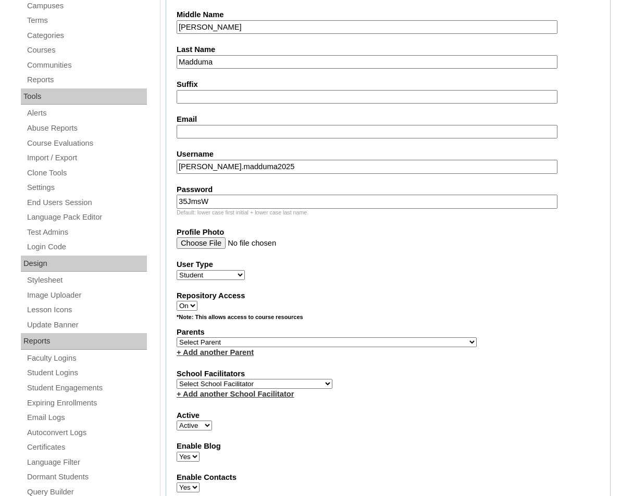
scroll to position [304, 0]
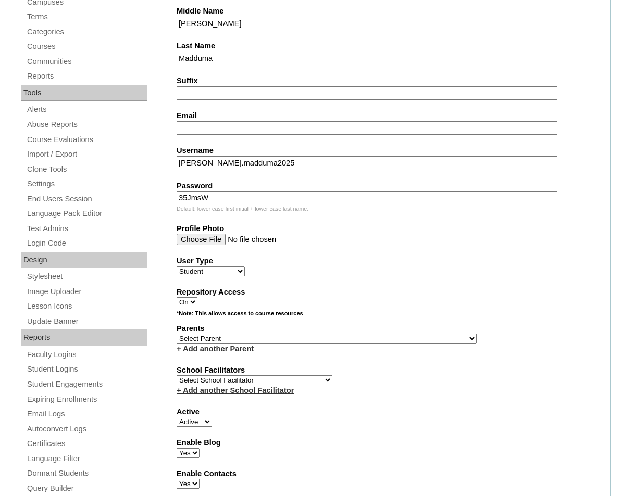
click at [220, 126] on input "Email" at bounding box center [367, 128] width 381 height 14
paste input "[EMAIL_ADDRESS][DOMAIN_NAME]"
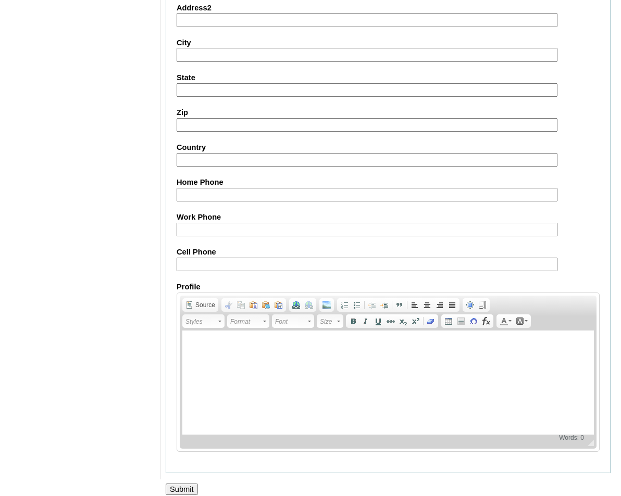
scroll to position [1093, 0]
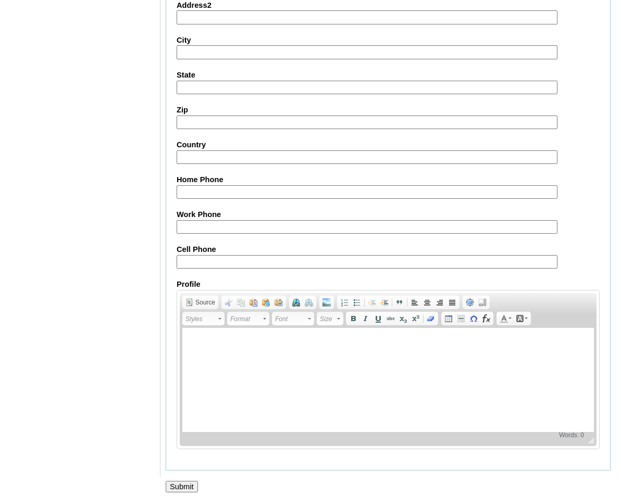
type input "[EMAIL_ADDRESS][DOMAIN_NAME]"
click at [188, 481] on input "Submit" at bounding box center [182, 486] width 32 height 11
